Goal: Book appointment/travel/reservation

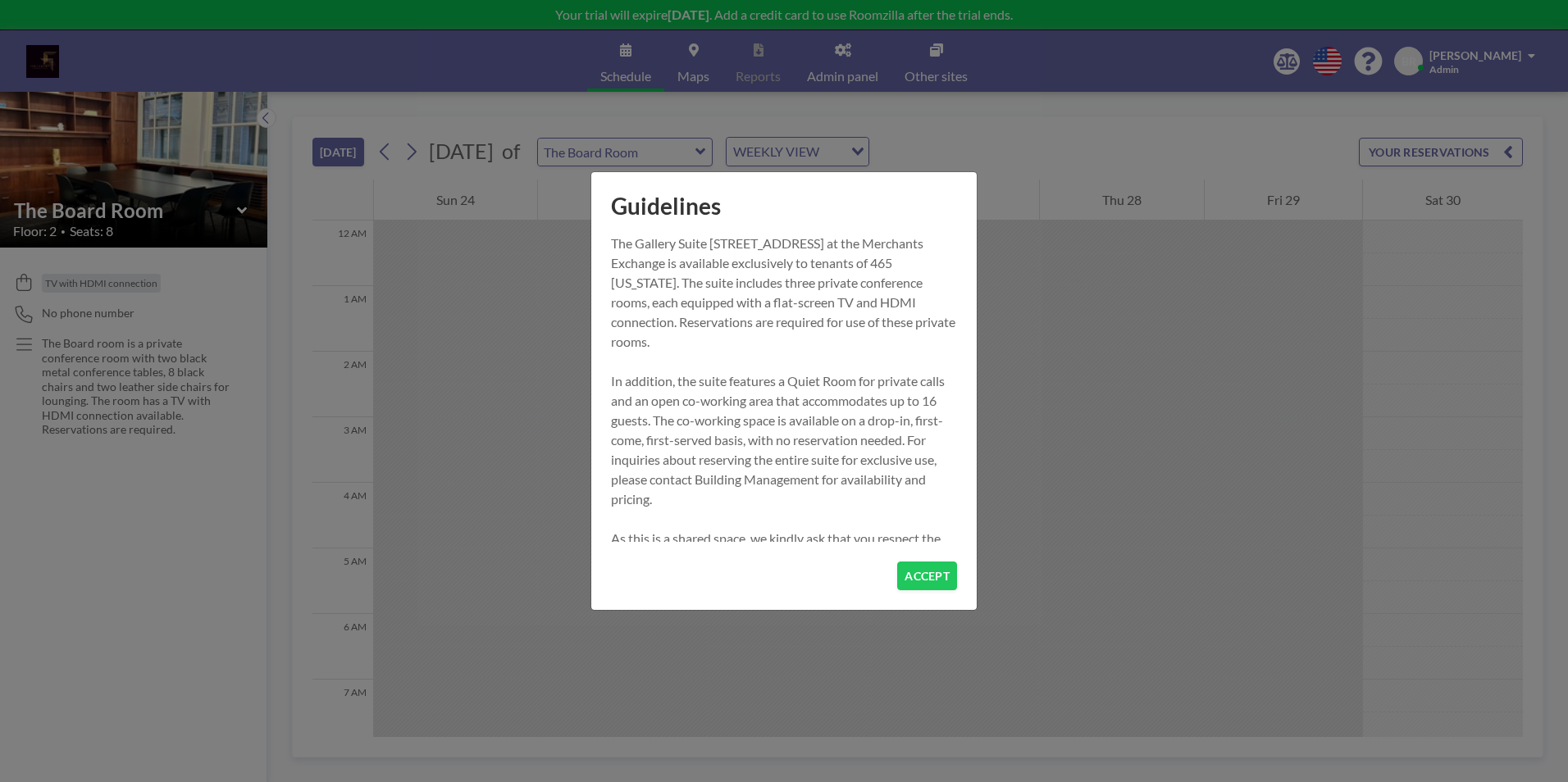
scroll to position [755, 0]
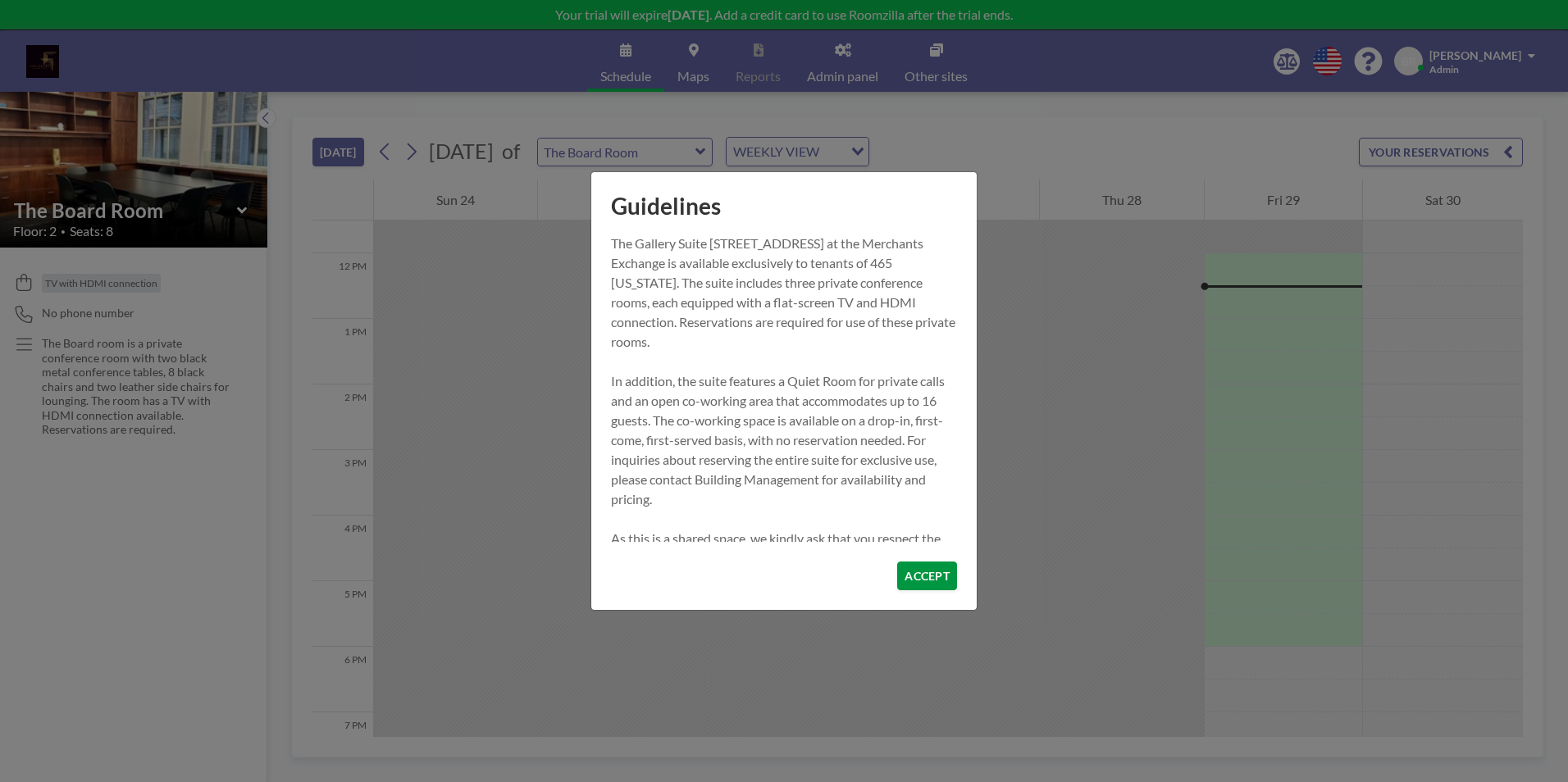
click at [925, 580] on button "ACCEPT" at bounding box center [927, 576] width 60 height 29
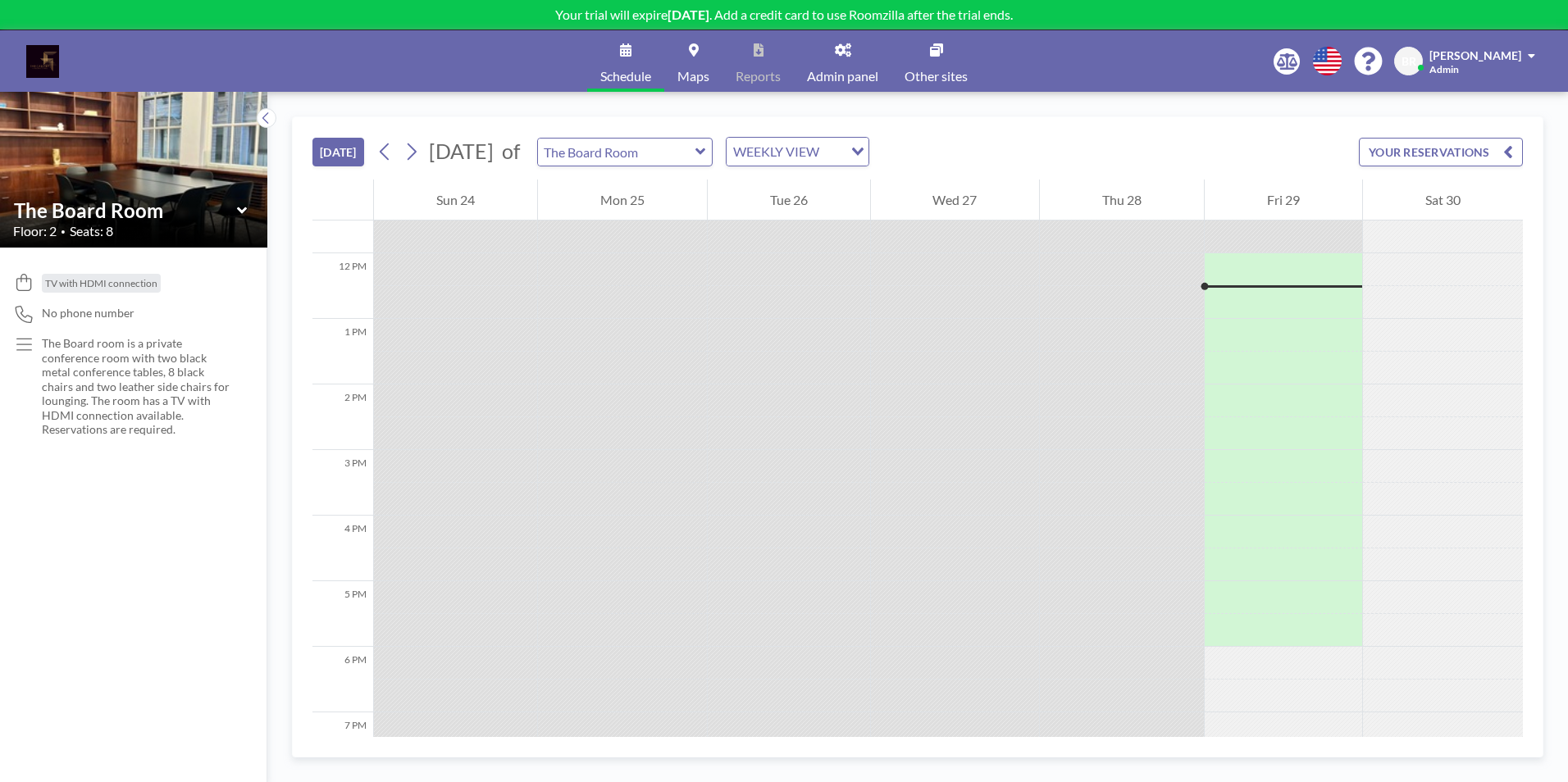
click at [108, 478] on div "TV with HDMI connection No phone number The Board room is a private conference …" at bounding box center [133, 515] width 267 height 535
click at [417, 149] on icon at bounding box center [412, 152] width 9 height 17
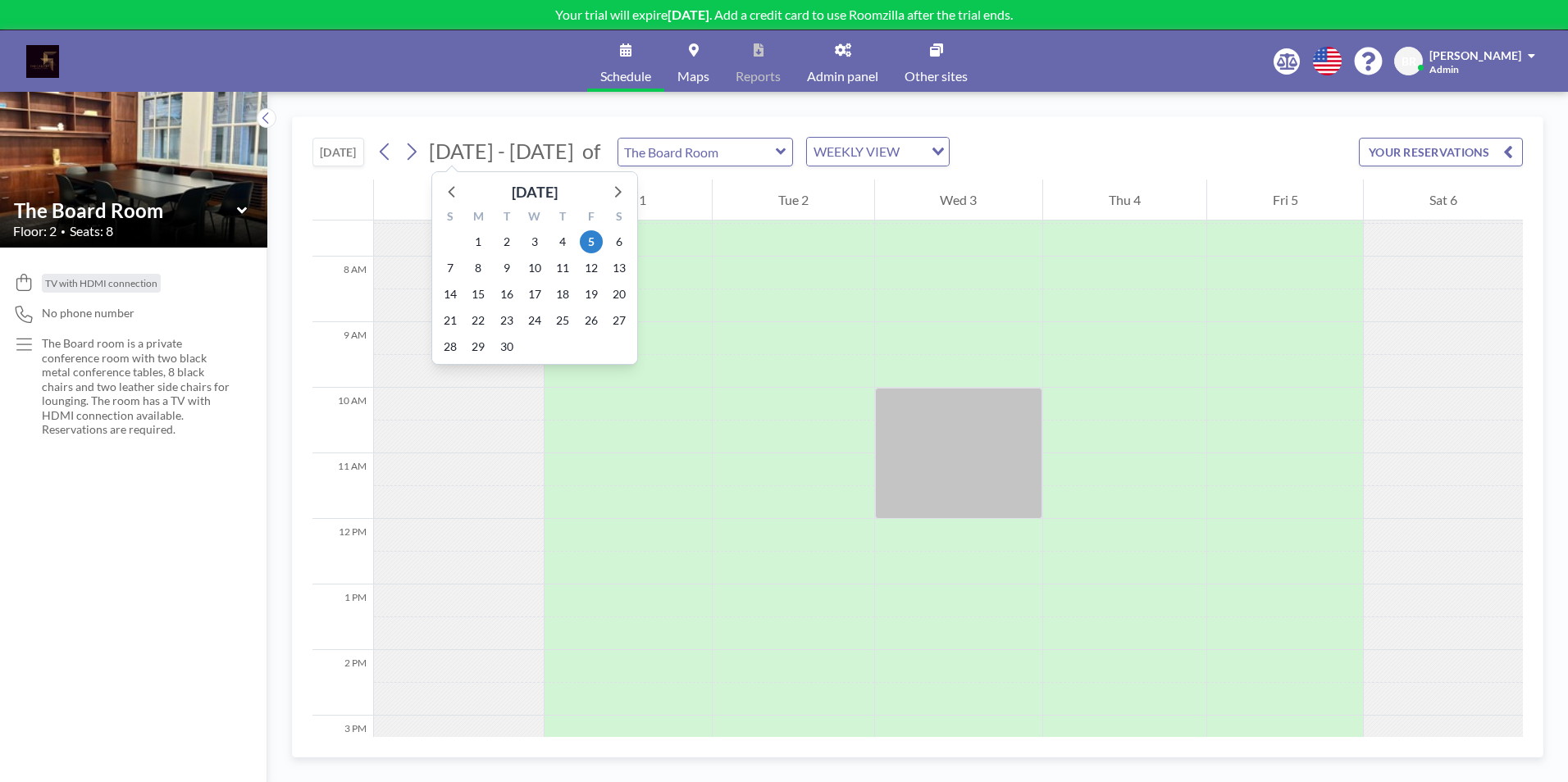
scroll to position [492, 0]
click at [612, 184] on icon at bounding box center [617, 191] width 21 height 21
click at [503, 317] on span "21" at bounding box center [507, 321] width 23 height 23
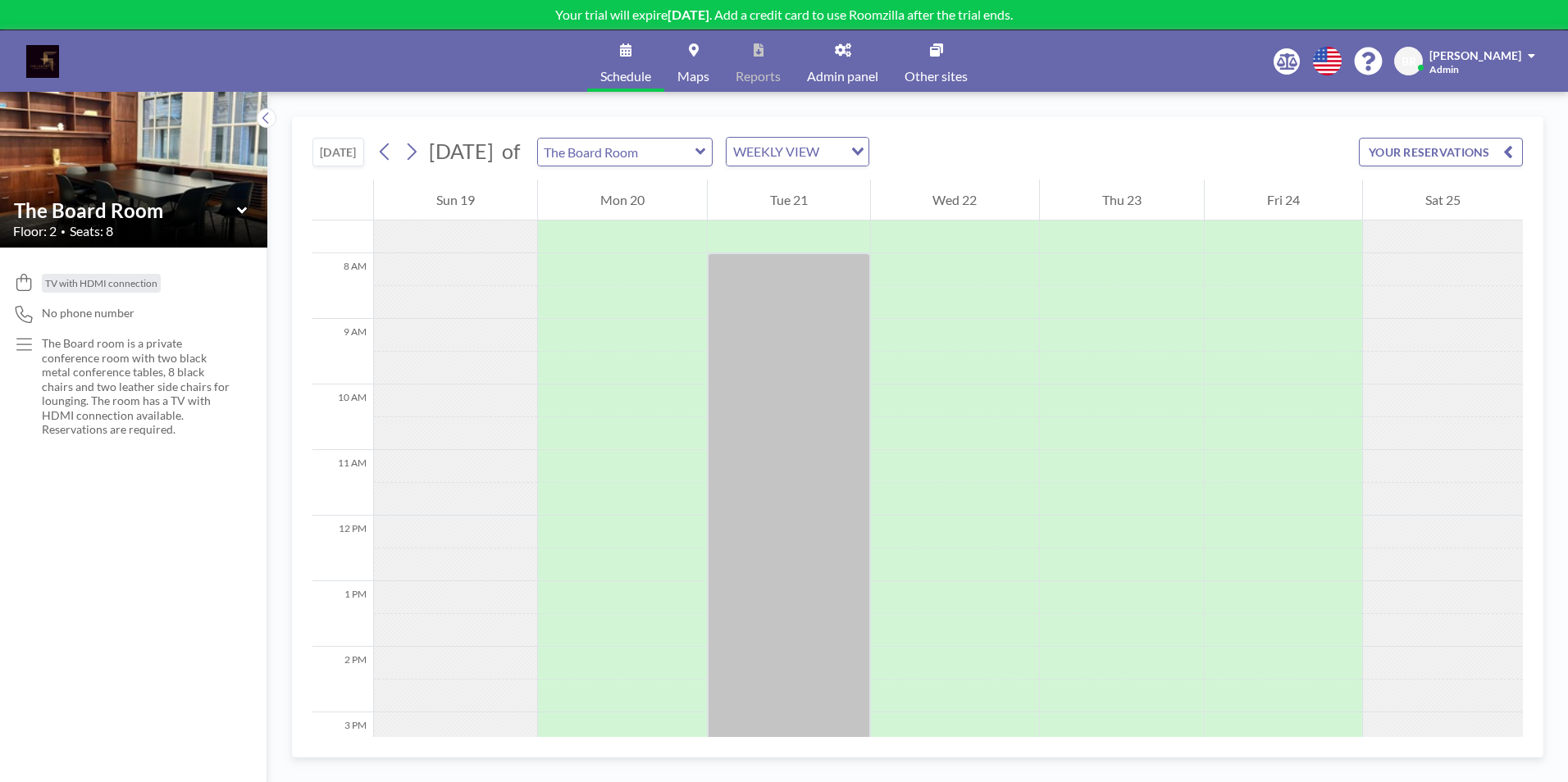
click at [701, 64] on link "Maps" at bounding box center [693, 61] width 58 height 61
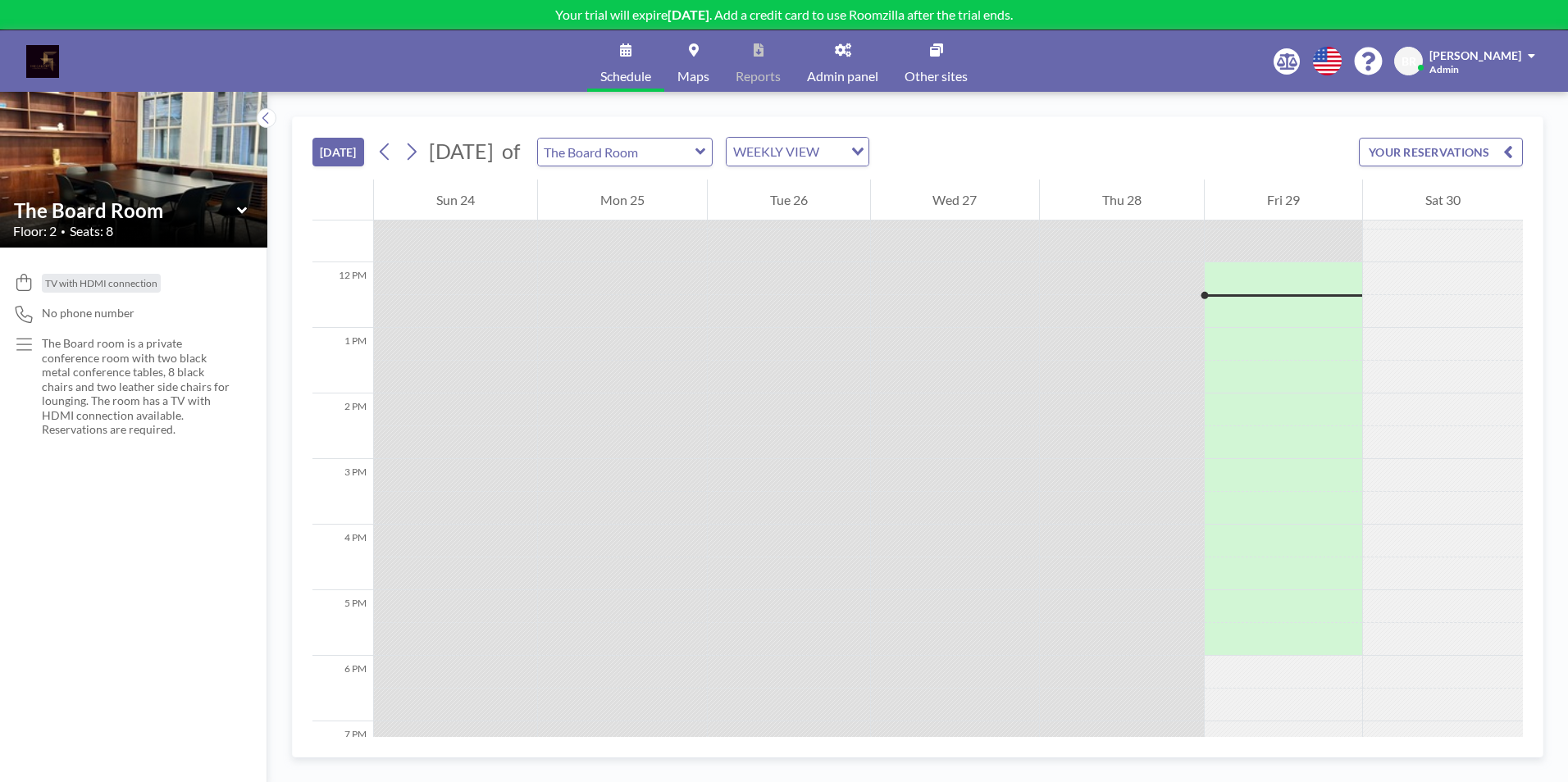
scroll to position [755, 0]
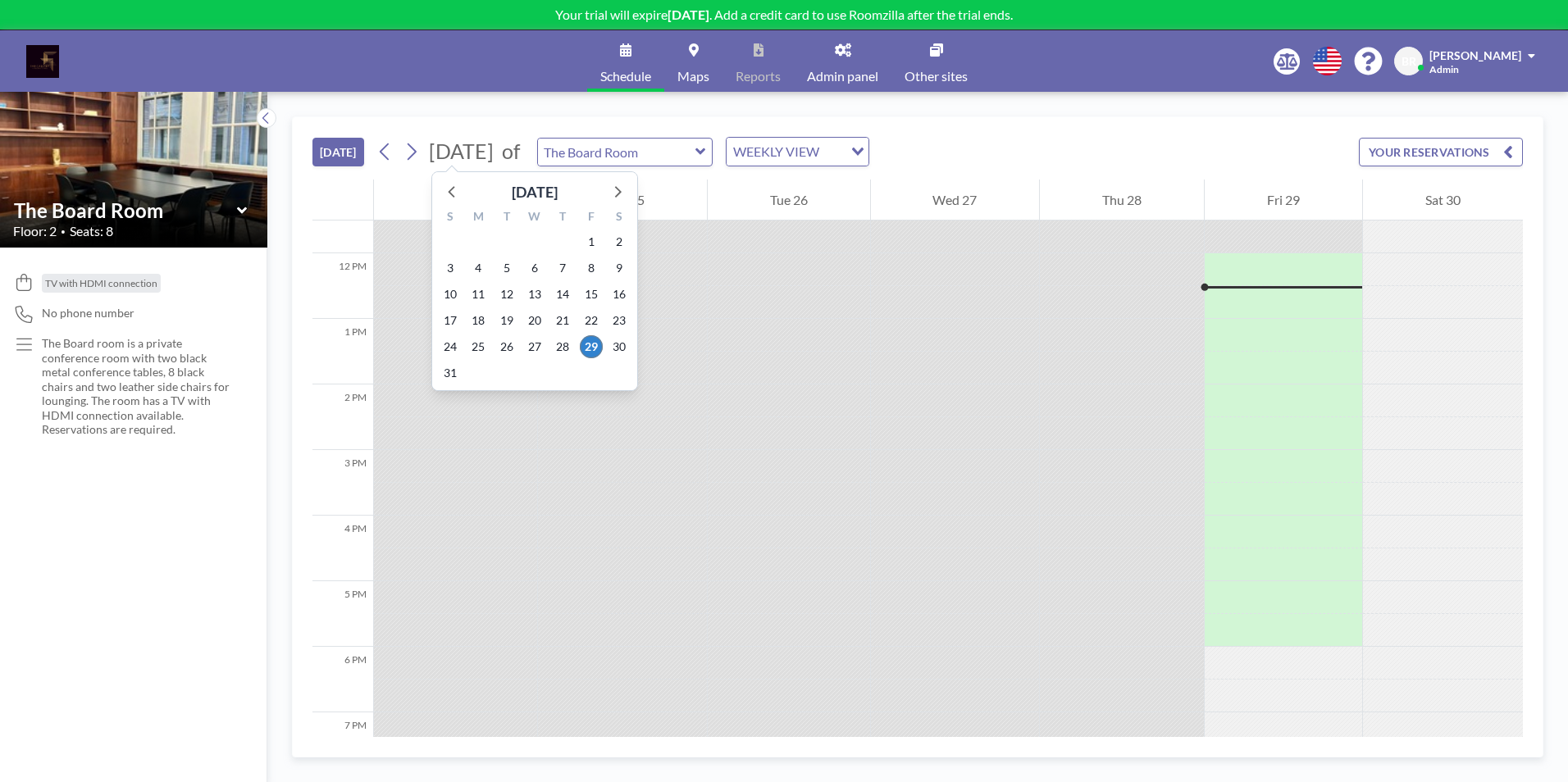
click at [493, 154] on span "[DATE]" at bounding box center [461, 151] width 64 height 25
click at [623, 190] on icon at bounding box center [617, 191] width 21 height 21
click at [509, 320] on span "21" at bounding box center [507, 321] width 23 height 23
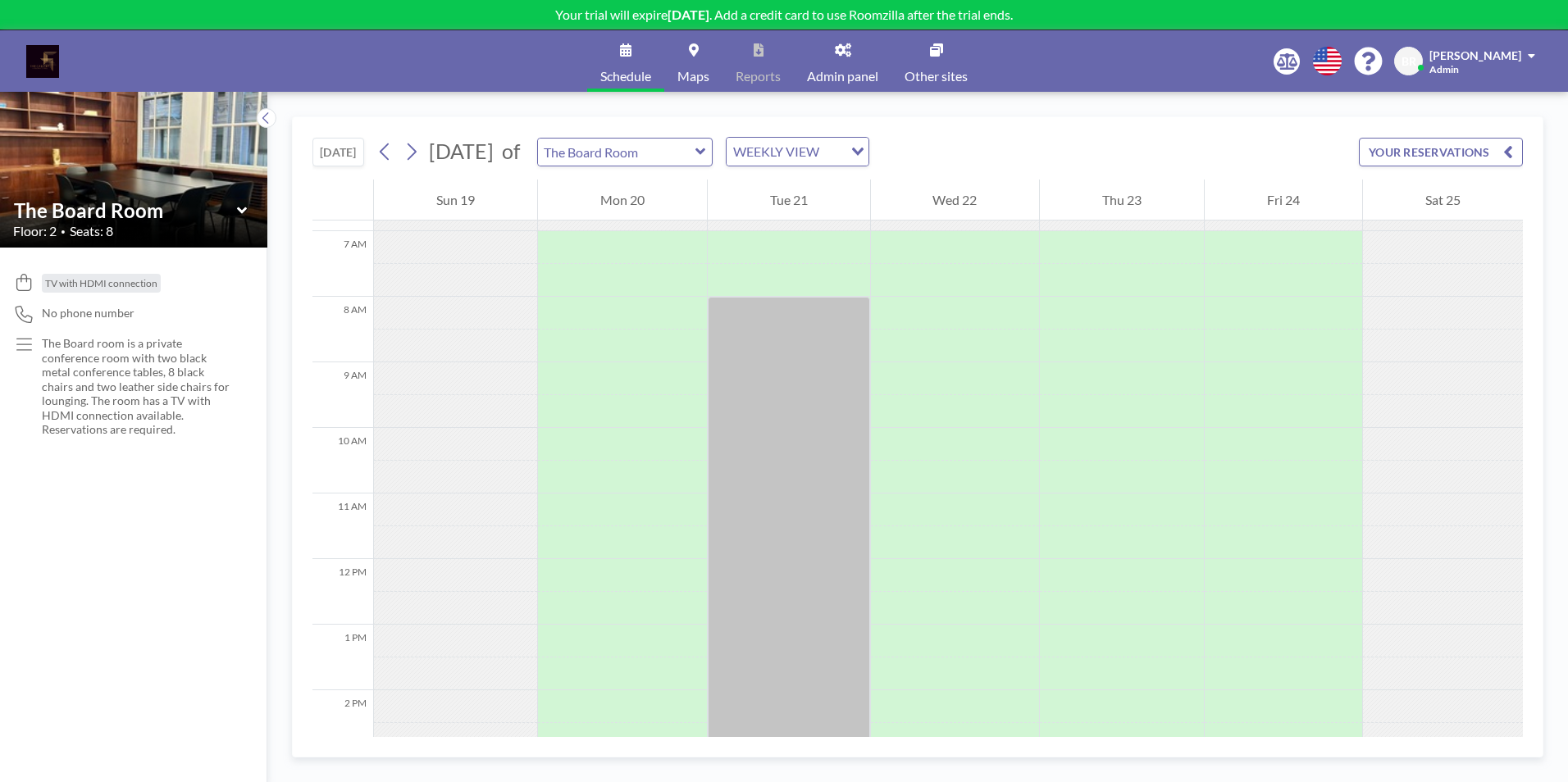
scroll to position [574, 0]
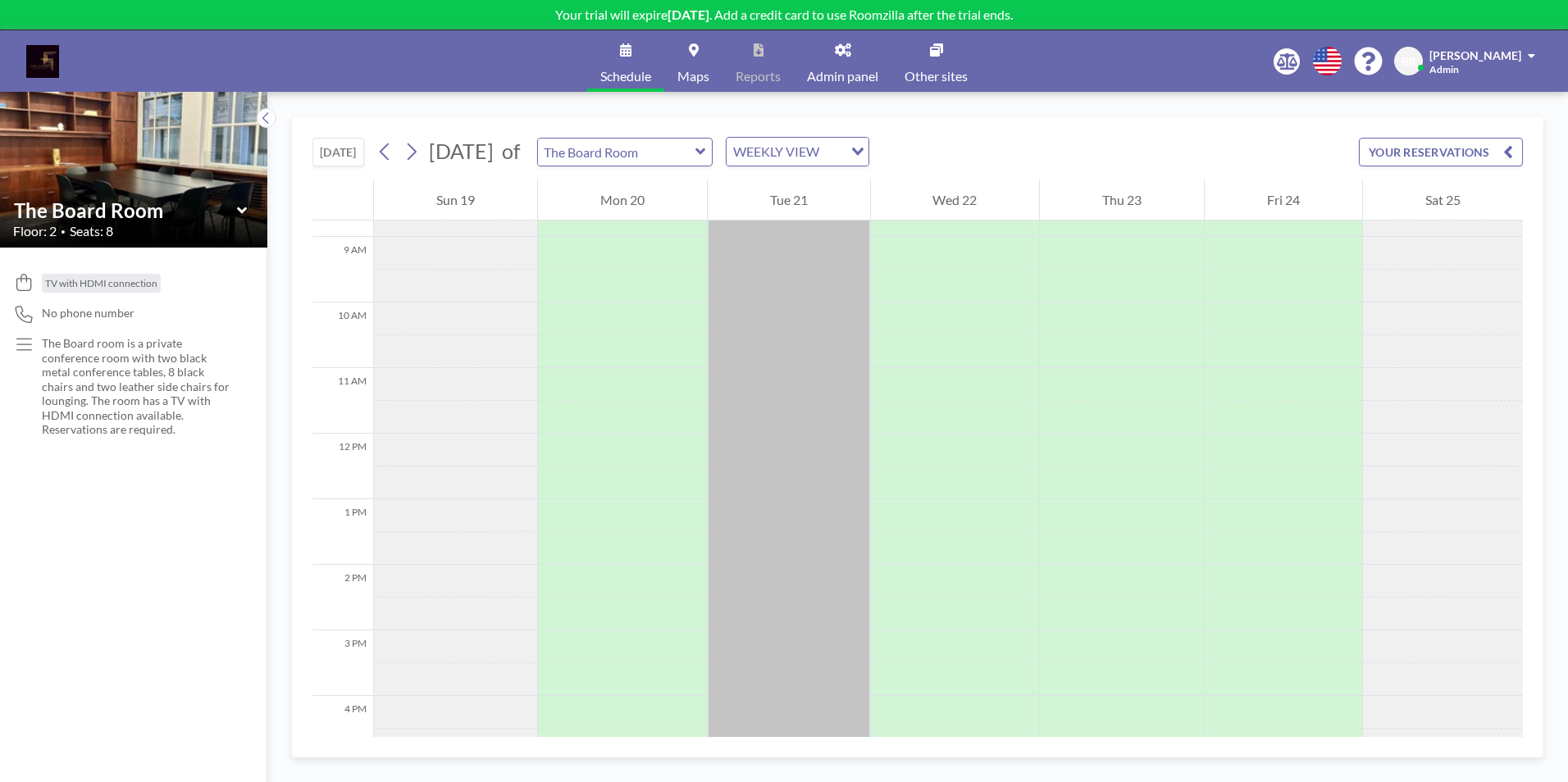
click at [242, 209] on icon at bounding box center [242, 211] width 11 height 17
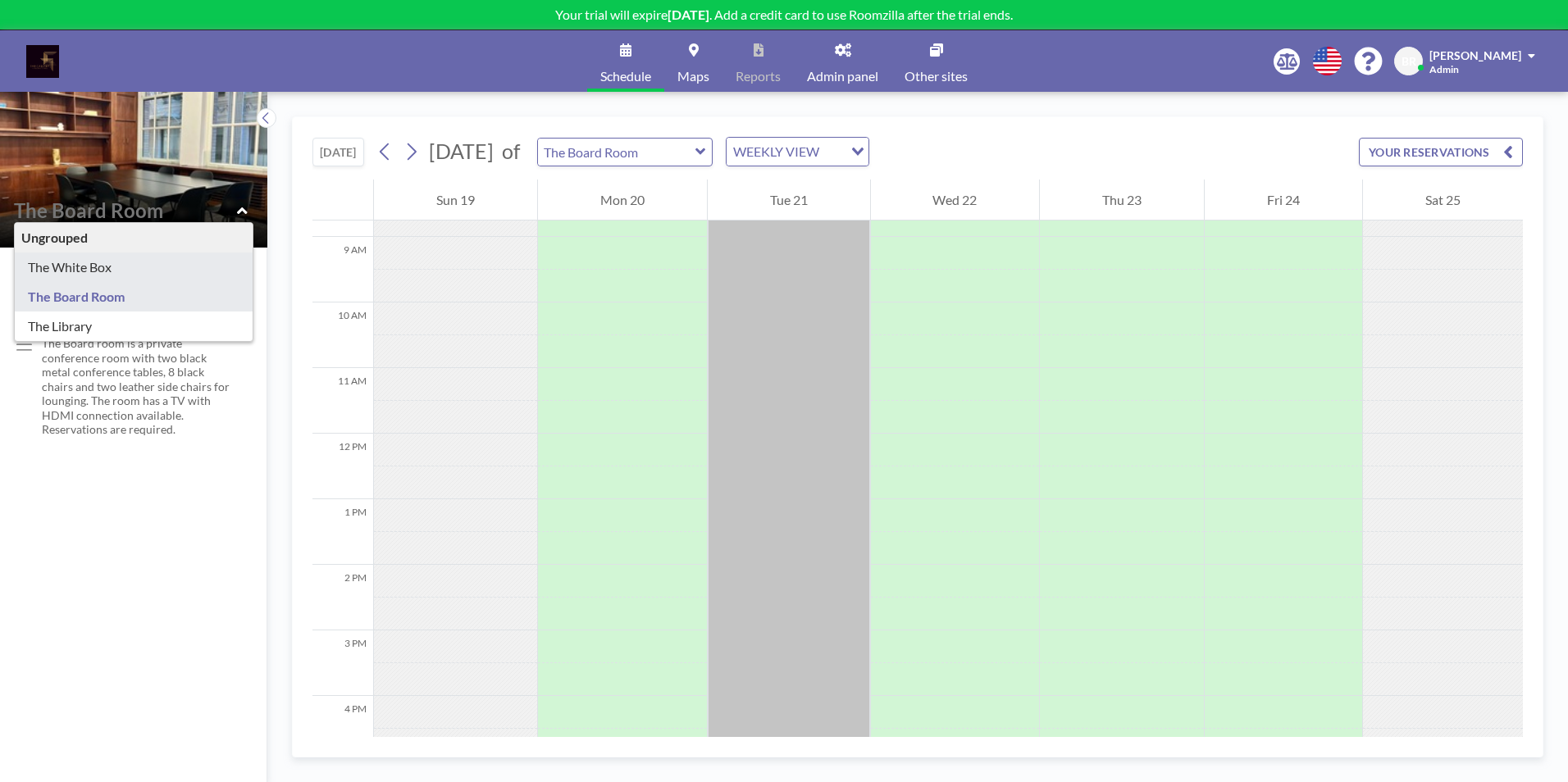
type input "The White Box"
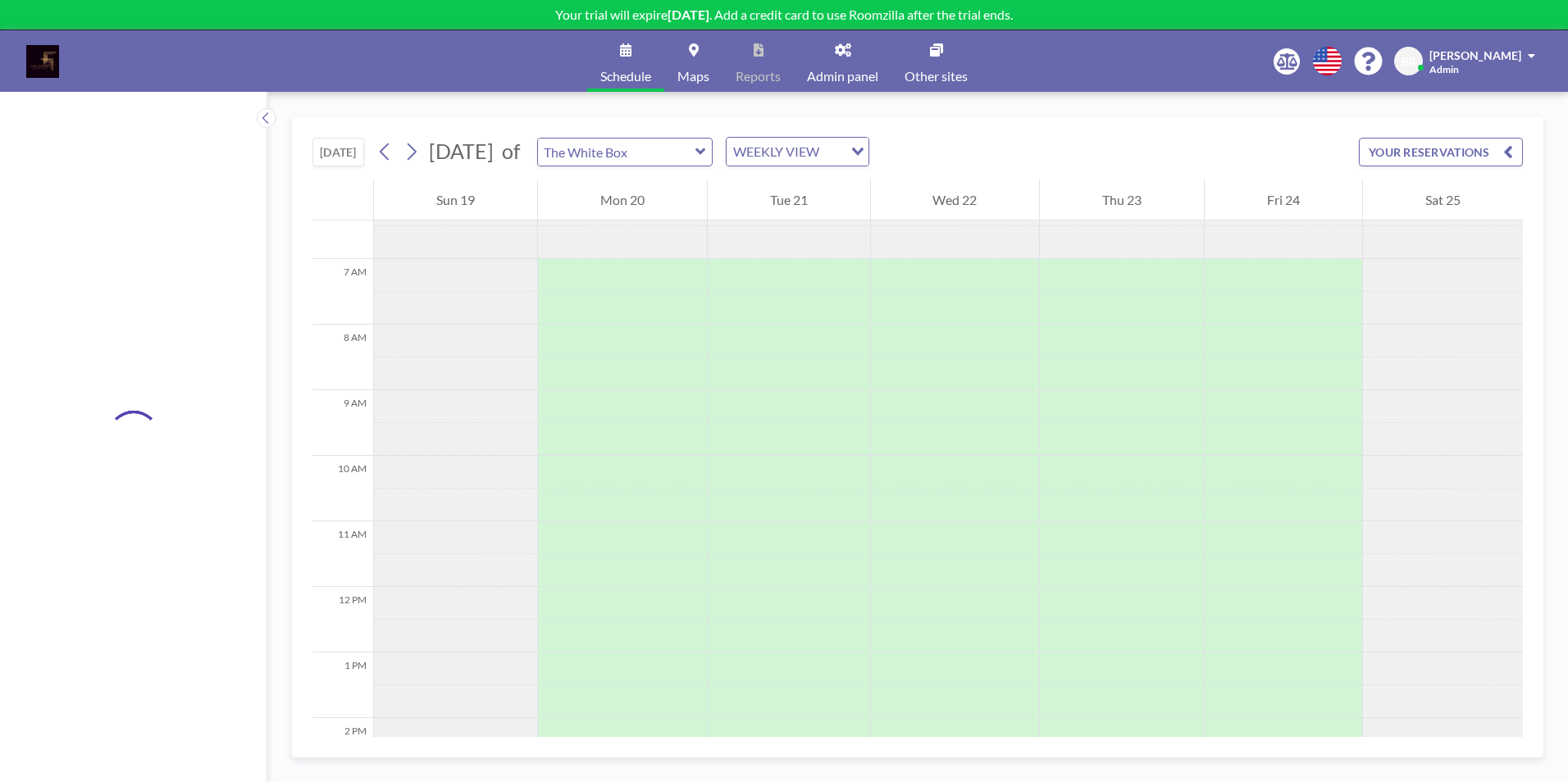
scroll to position [492, 0]
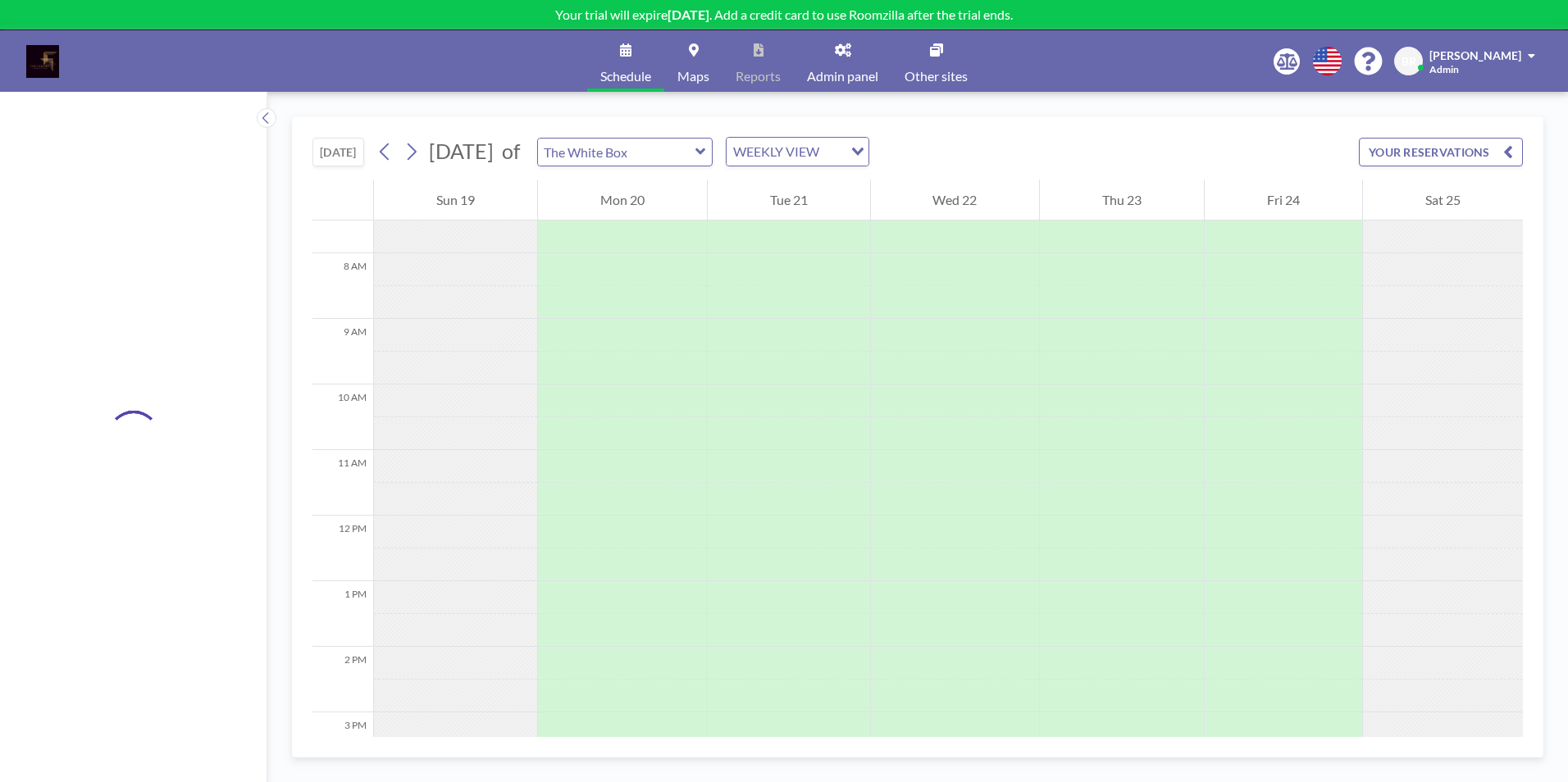
click at [692, 65] on link "Maps" at bounding box center [693, 61] width 58 height 61
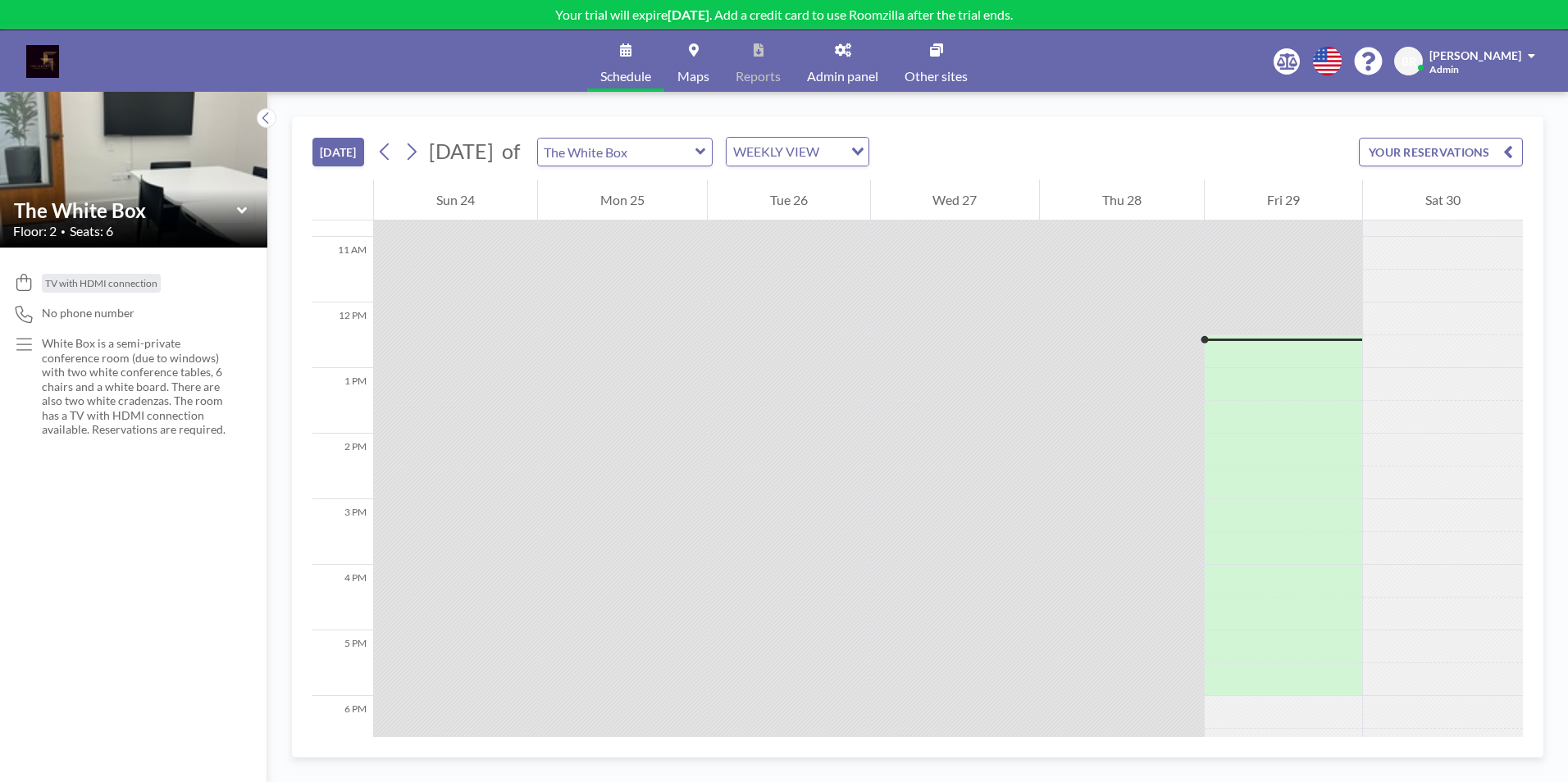
scroll to position [787, 0]
